Goal: Task Accomplishment & Management: Manage account settings

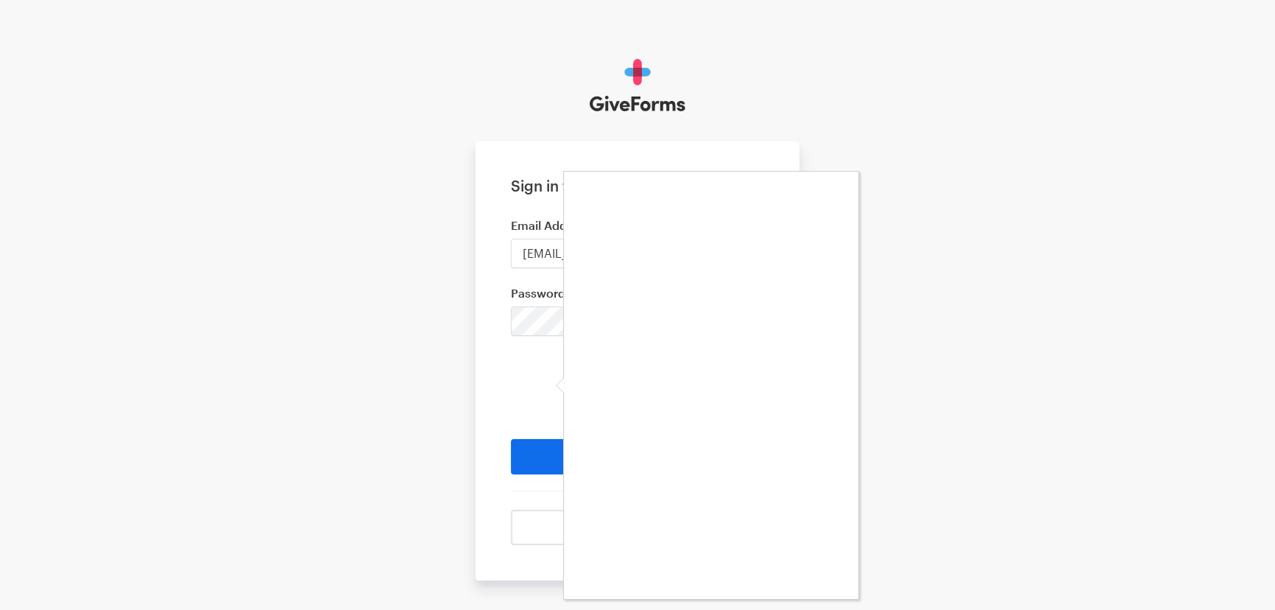
click at [556, 309] on div at bounding box center [637, 305] width 1275 height 610
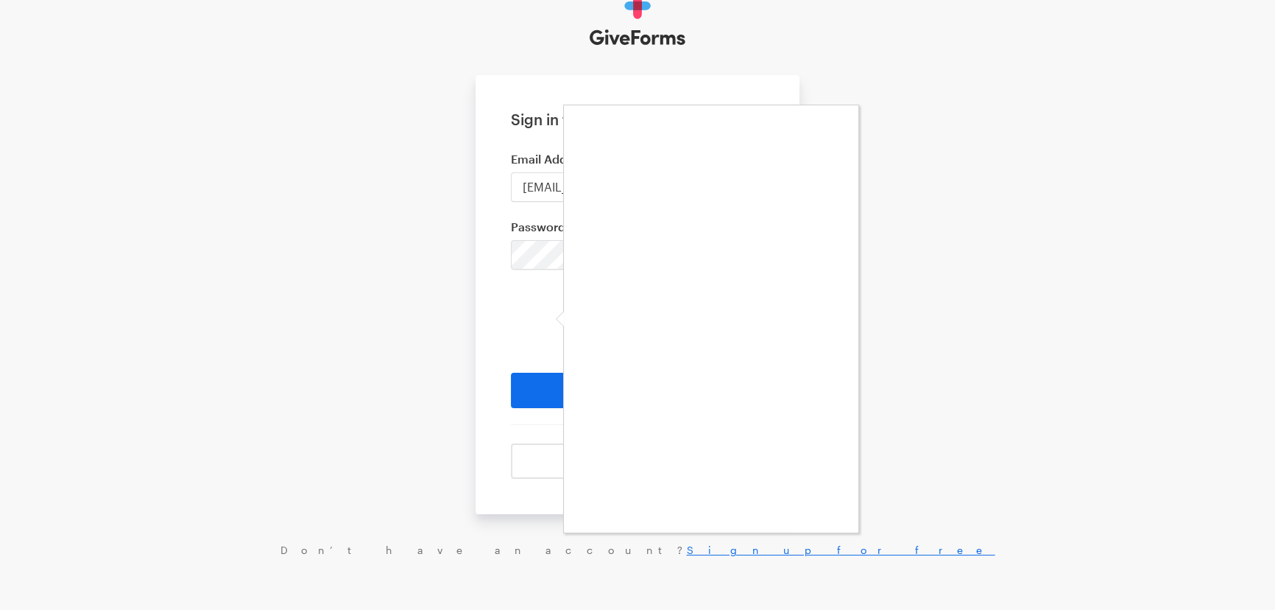
scroll to position [71, 0]
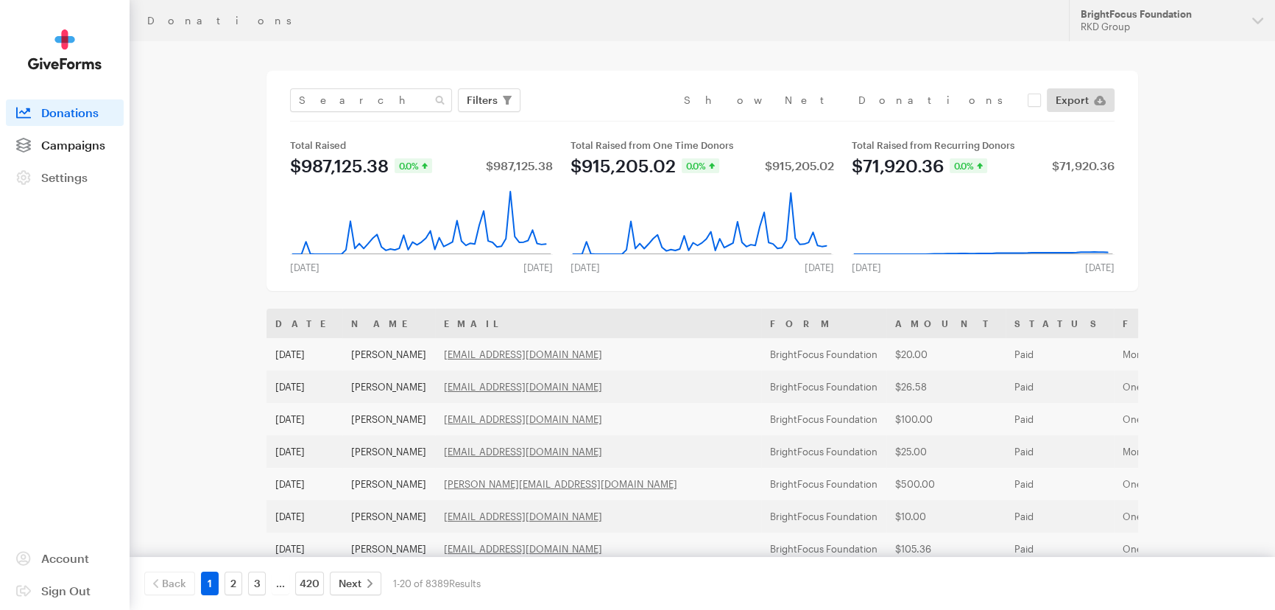
click at [54, 147] on span "Campaigns" at bounding box center [73, 145] width 64 height 14
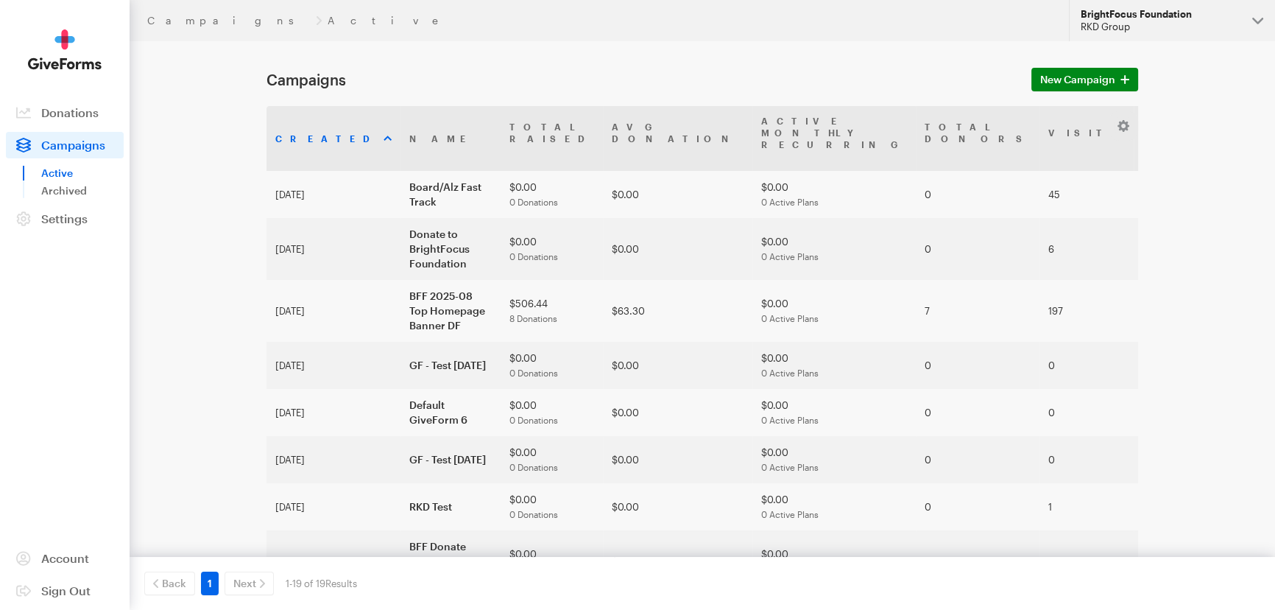
click at [1141, 11] on div "BrightFocus Foundation" at bounding box center [1161, 14] width 160 height 13
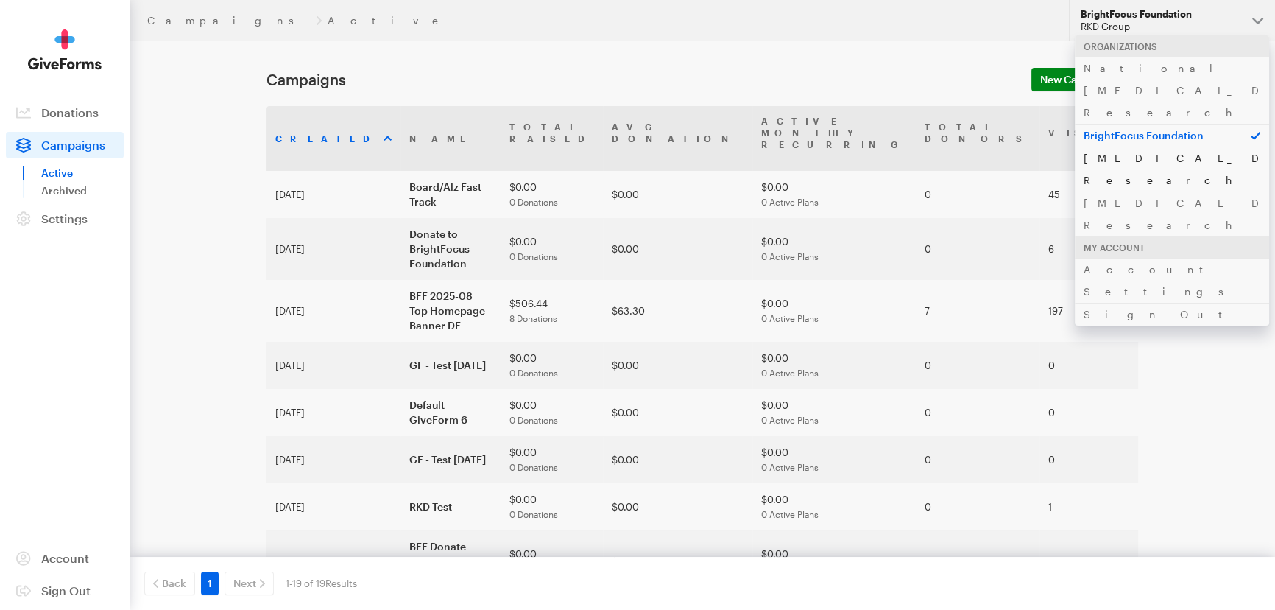
click at [1109, 147] on link "[MEDICAL_DATA] Research" at bounding box center [1172, 169] width 194 height 45
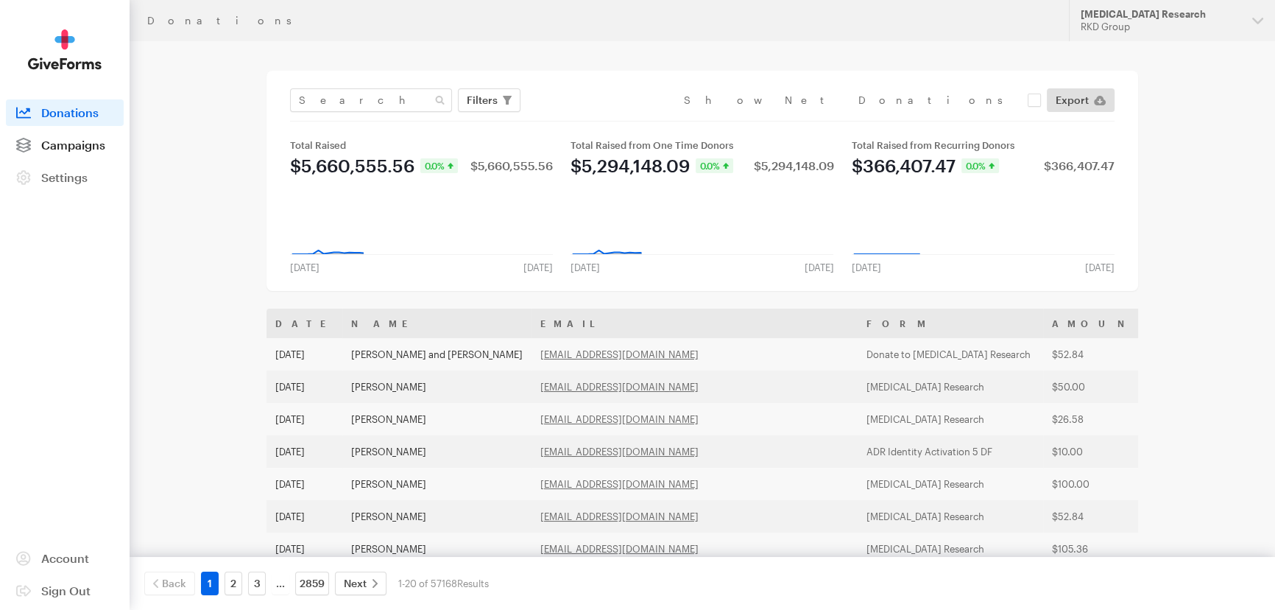
click at [56, 143] on span "Campaigns" at bounding box center [73, 145] width 64 height 14
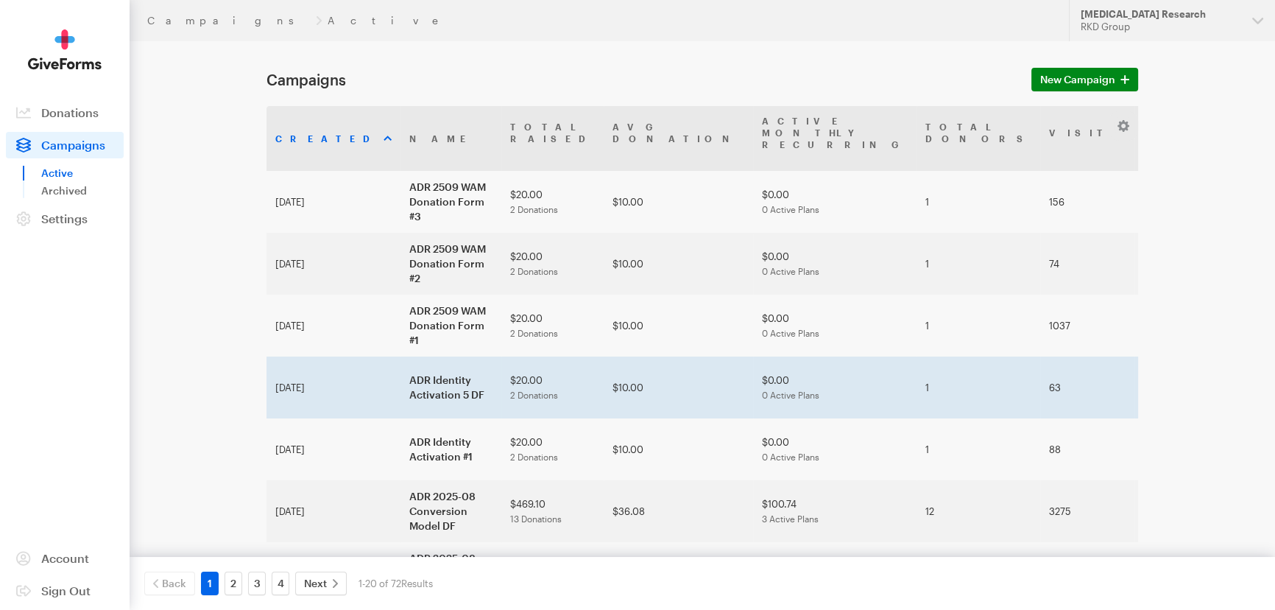
click at [292, 367] on td "Aug 11, 2025" at bounding box center [334, 387] width 134 height 62
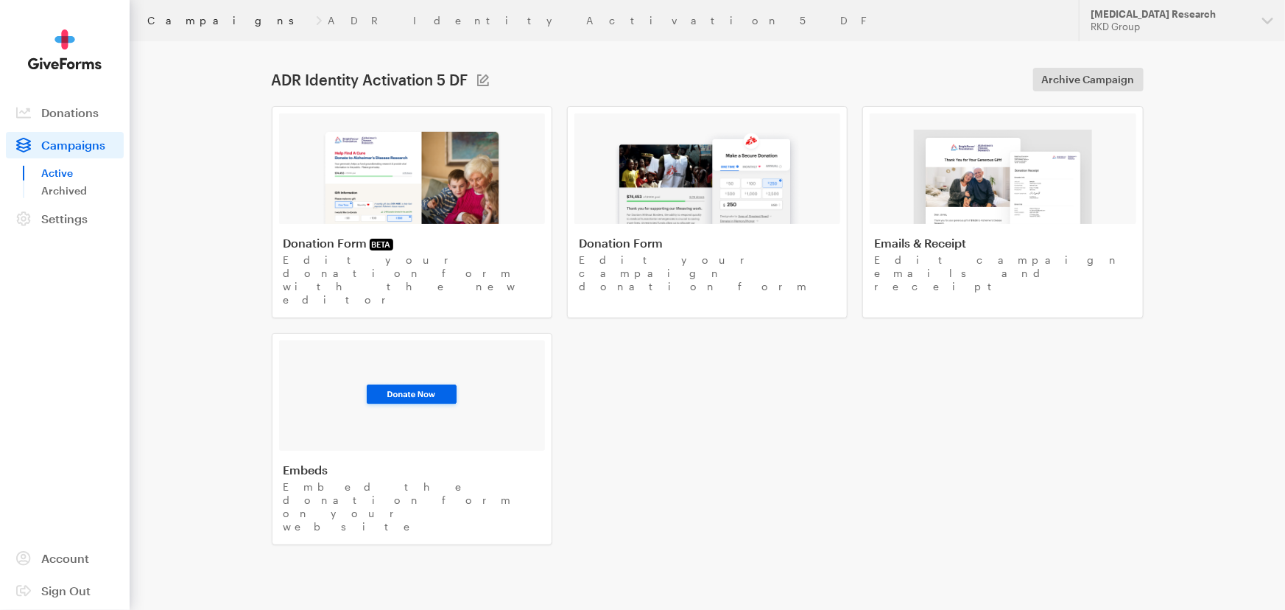
click at [183, 23] on link "Campaigns" at bounding box center [228, 21] width 163 height 12
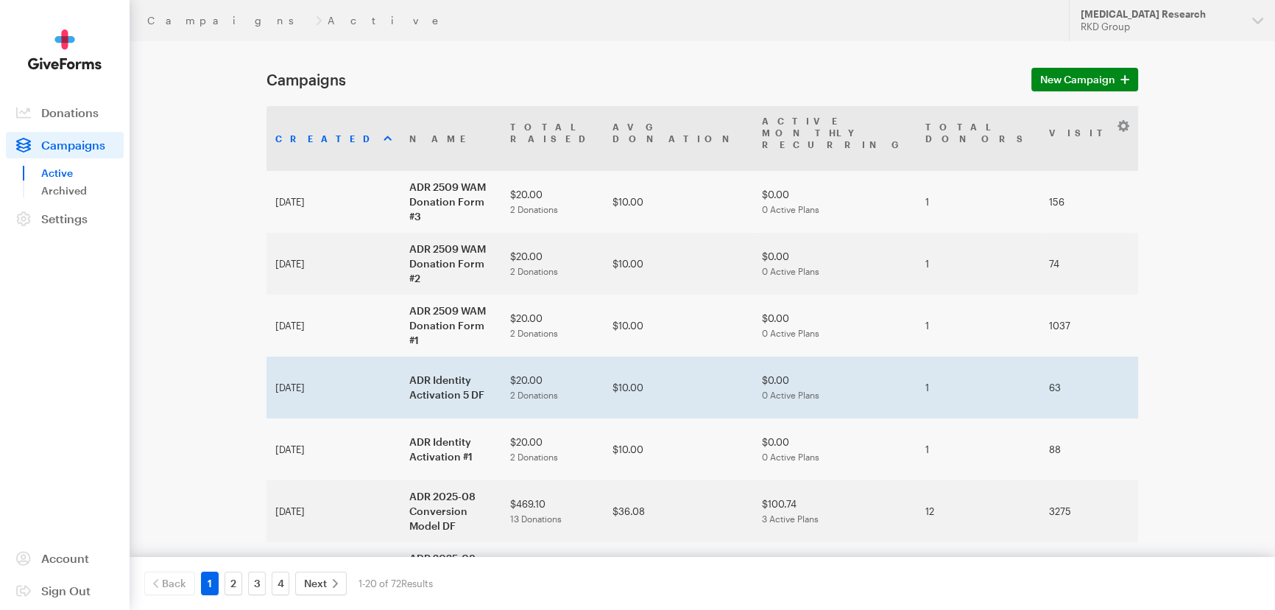
click at [400, 367] on td "ADR Identity Activation 5 DF" at bounding box center [450, 387] width 101 height 62
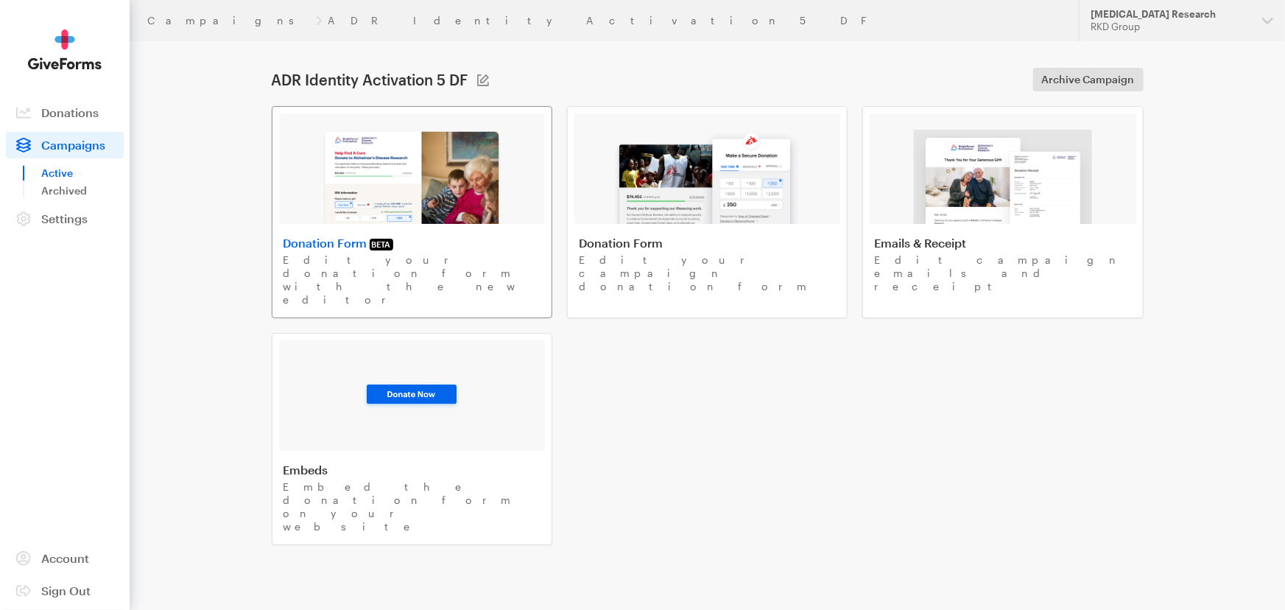
click at [465, 195] on img at bounding box center [412, 177] width 180 height 94
click at [1206, 21] on div "RKD Group" at bounding box center [1170, 27] width 160 height 13
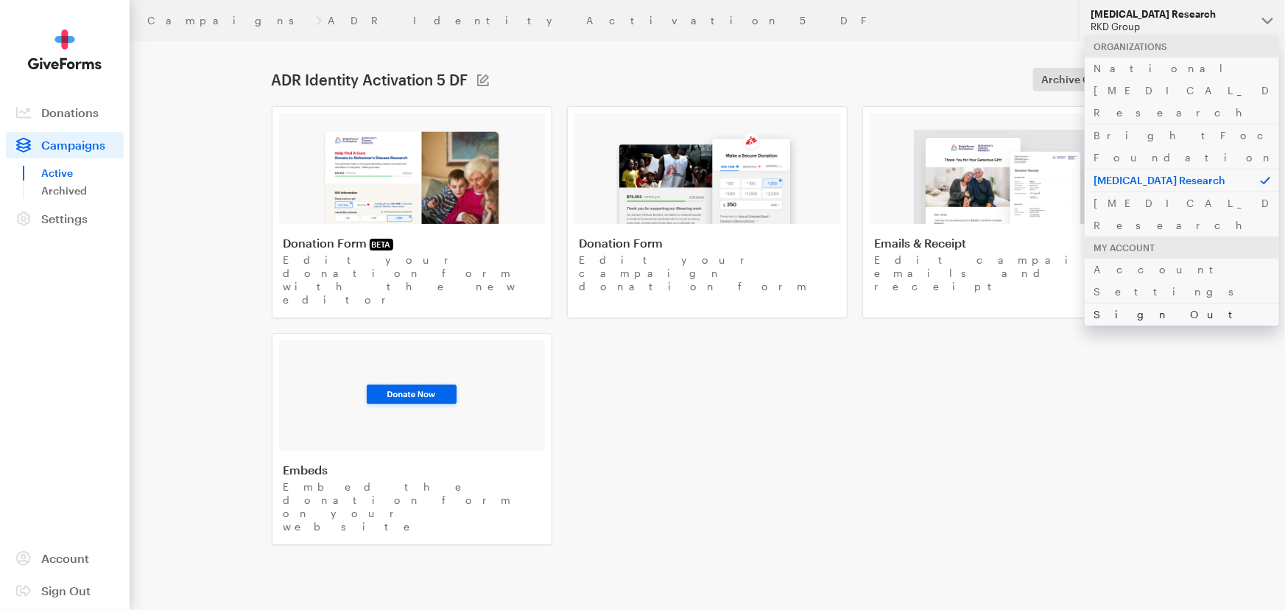
click at [1109, 303] on link "Sign Out" at bounding box center [1181, 314] width 194 height 23
